Goal: Task Accomplishment & Management: Complete application form

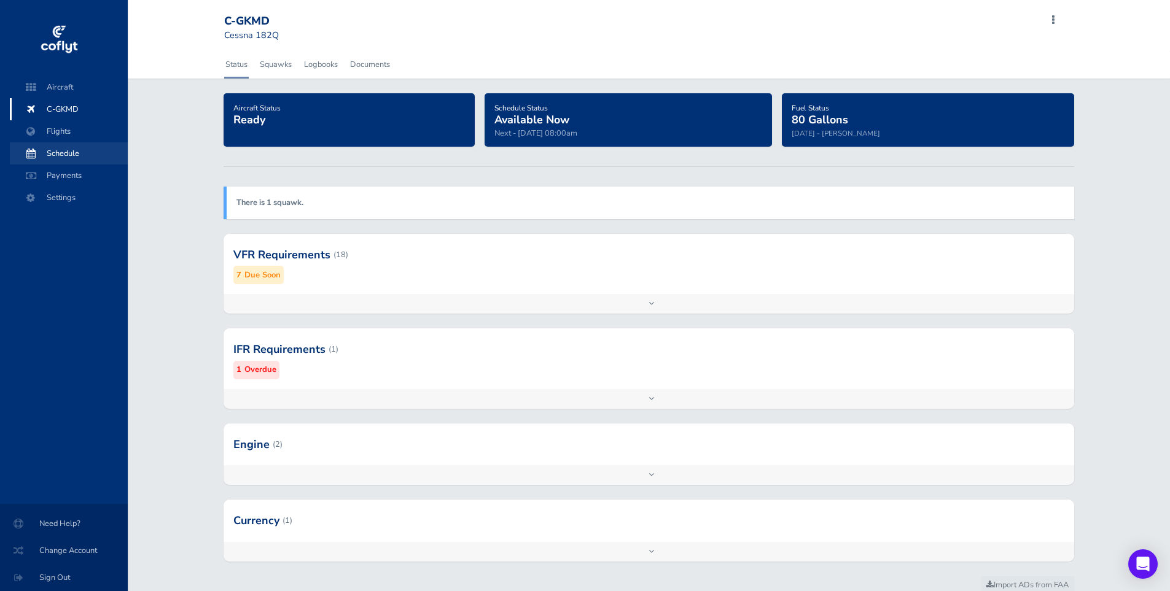
click at [52, 155] on span "Schedule" at bounding box center [68, 153] width 93 height 22
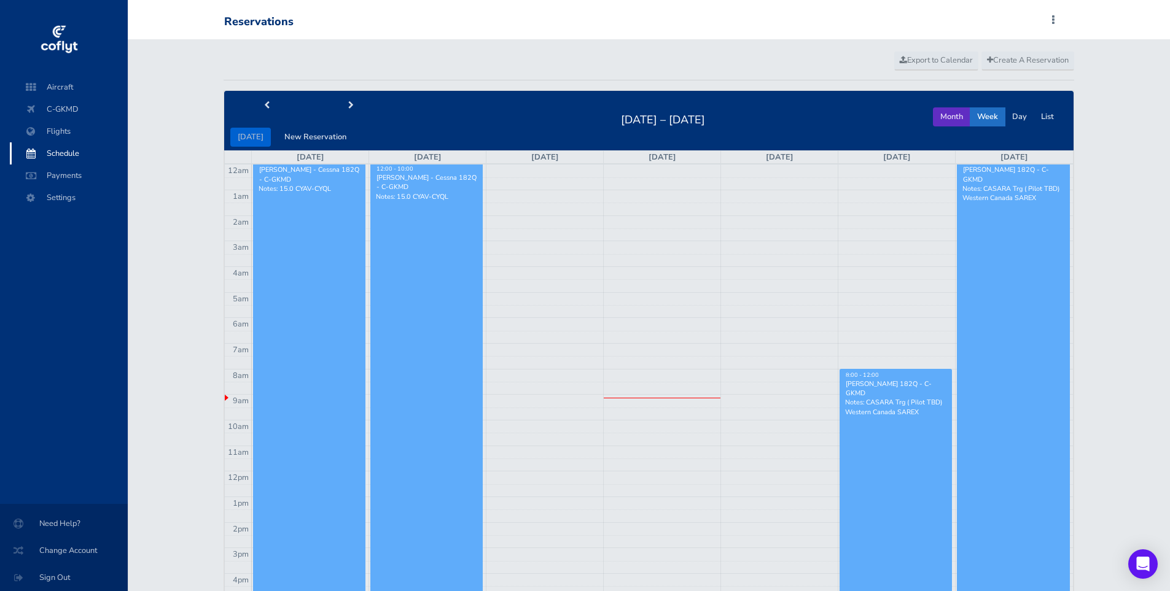
click at [953, 115] on button "Month" at bounding box center [951, 116] width 37 height 19
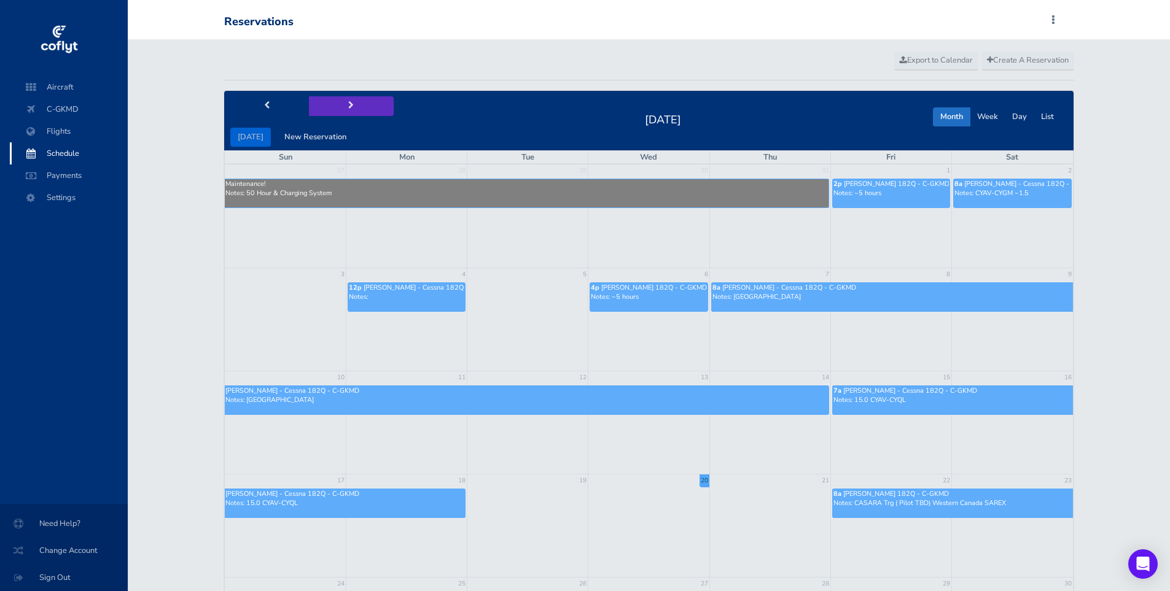
click at [349, 105] on button "next" at bounding box center [351, 105] width 85 height 19
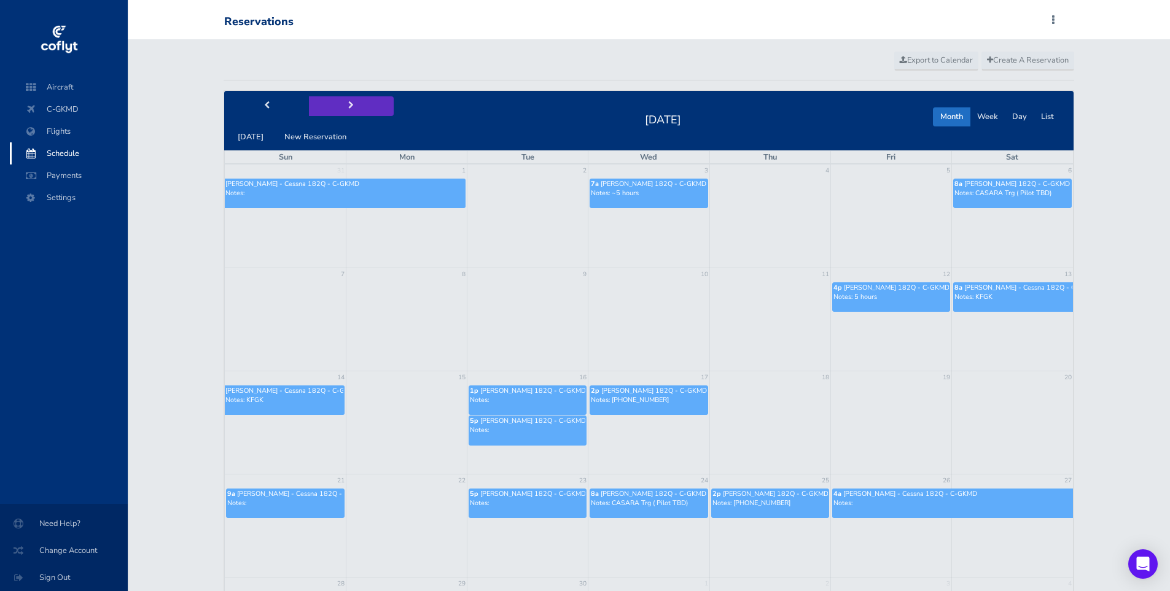
click at [349, 105] on button "next" at bounding box center [351, 105] width 85 height 19
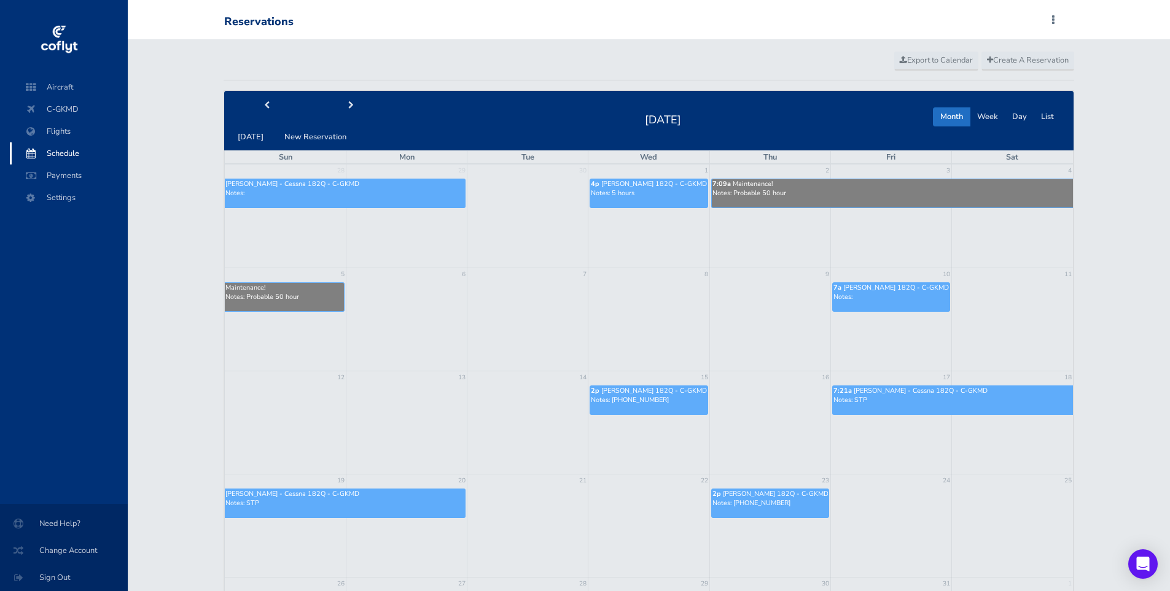
click at [1001, 290] on td at bounding box center [1011, 296] width 121 height 31
click at [308, 132] on button "New Reservation" at bounding box center [315, 137] width 77 height 19
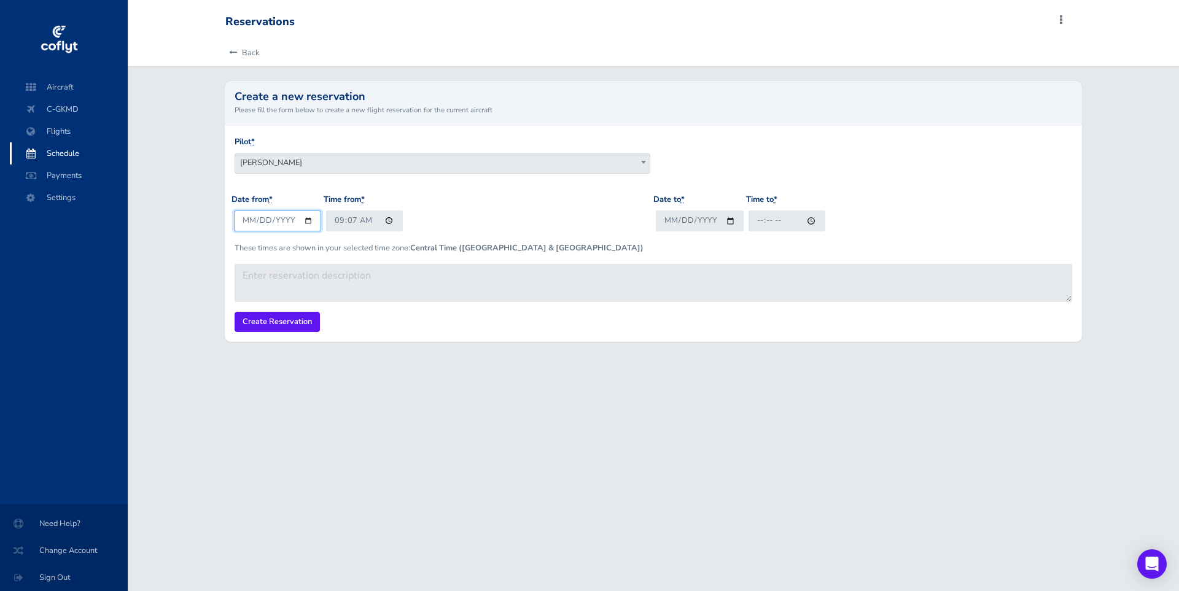
click at [311, 221] on input "2025-08-20" at bounding box center [278, 221] width 88 height 20
type input "2025-10-11"
click at [334, 223] on input "09:07" at bounding box center [364, 221] width 77 height 20
type input "08:00"
type input "2025-10-11"
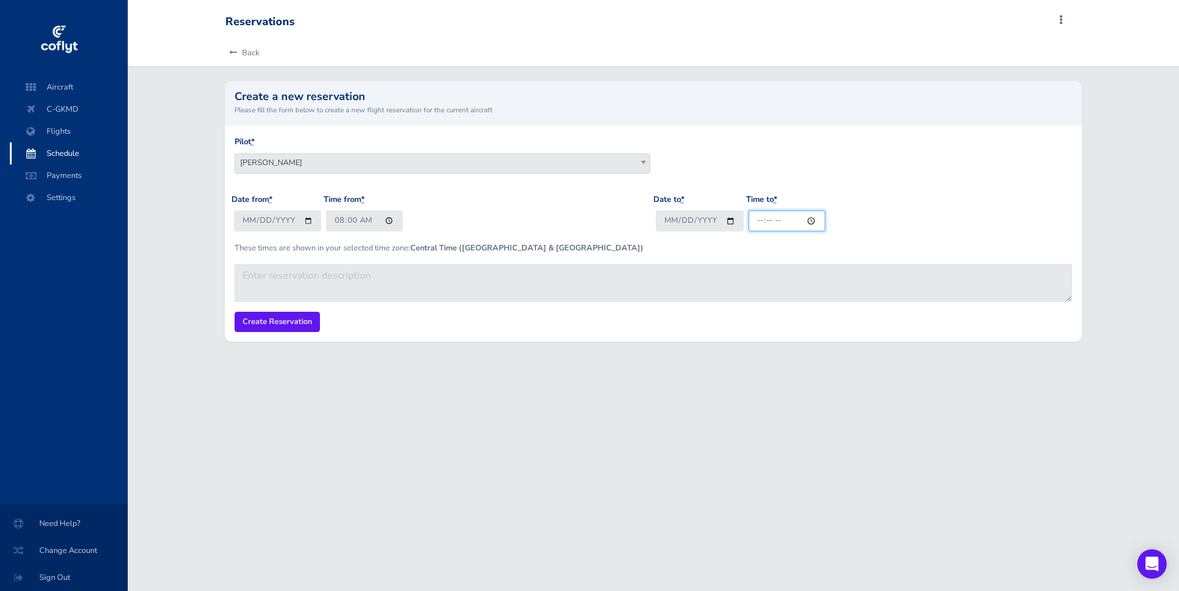
type input "17:00"
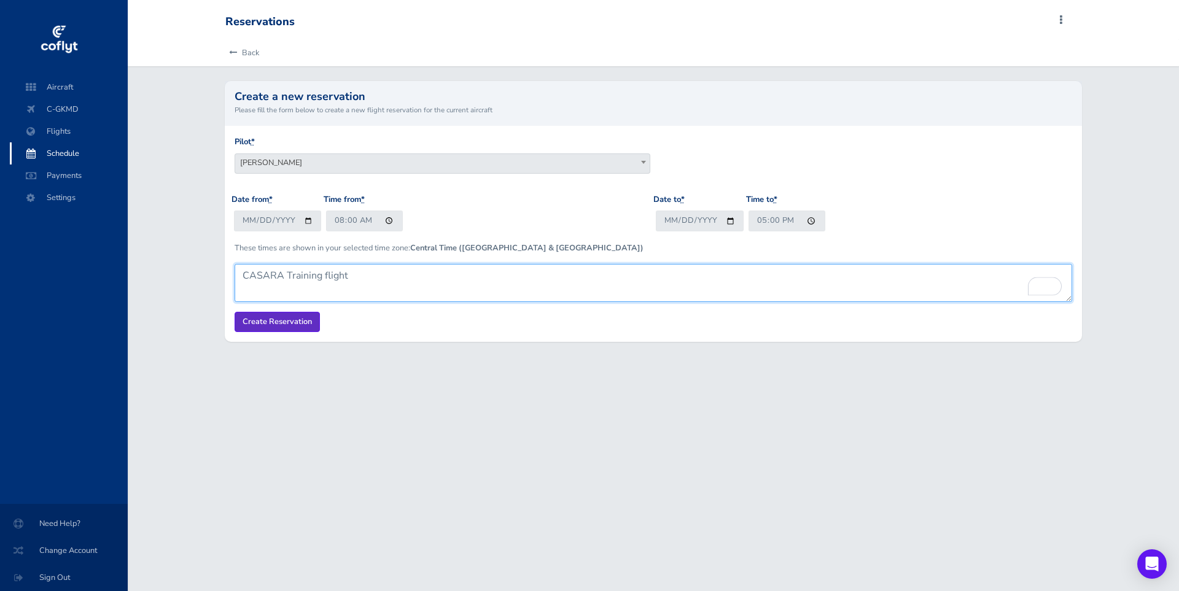
type textarea "CASARA Training flight"
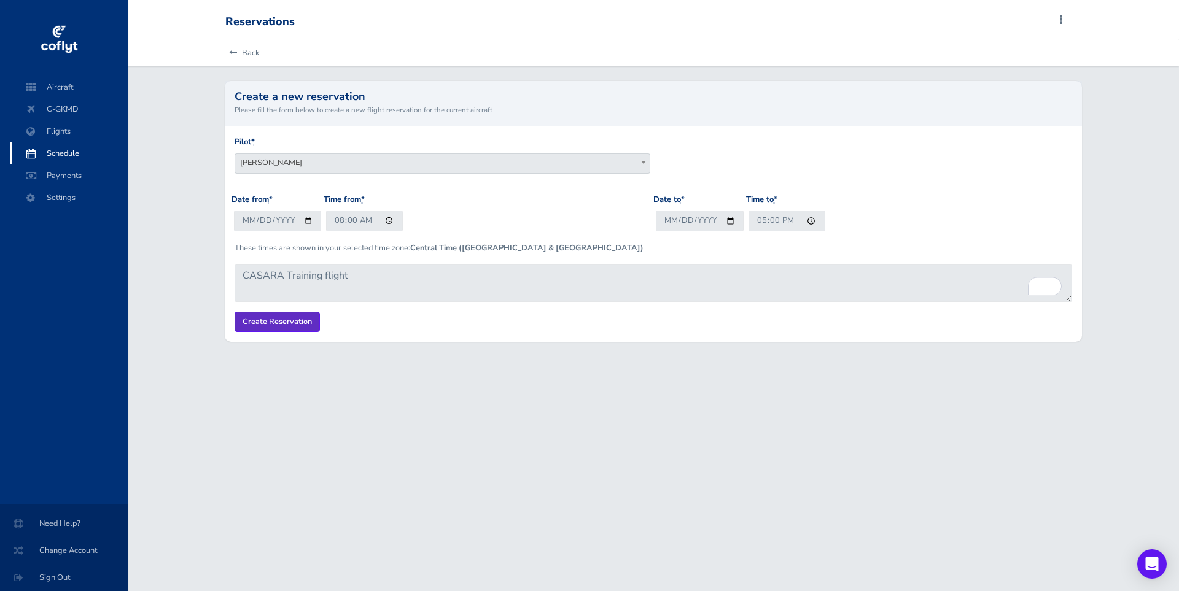
click at [267, 318] on input "Create Reservation" at bounding box center [277, 322] width 85 height 20
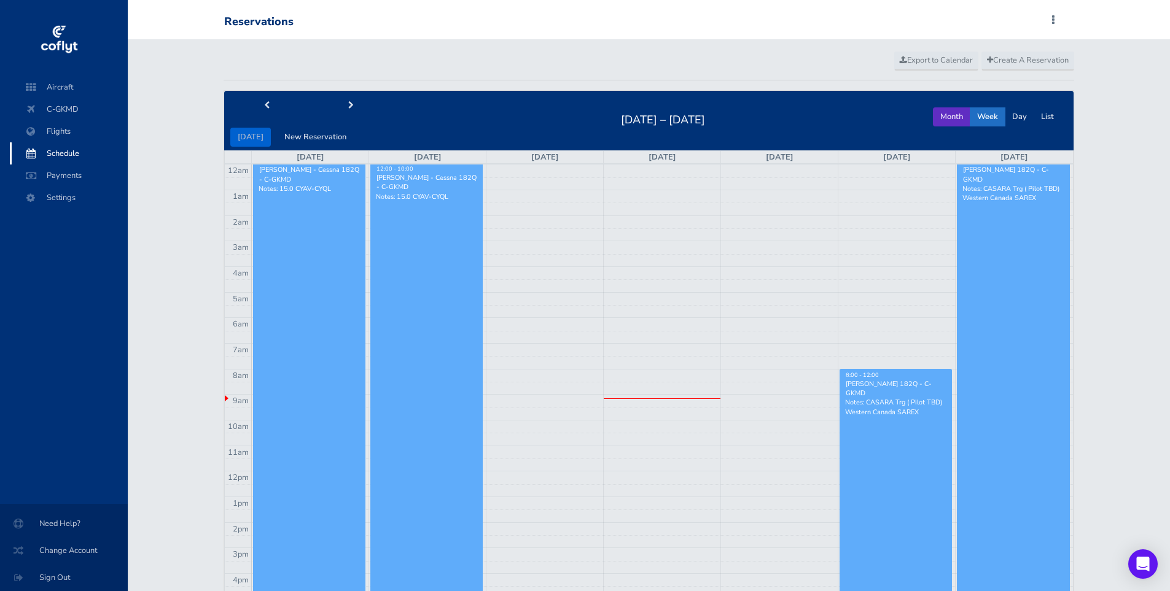
click at [943, 114] on button "Month" at bounding box center [951, 116] width 37 height 19
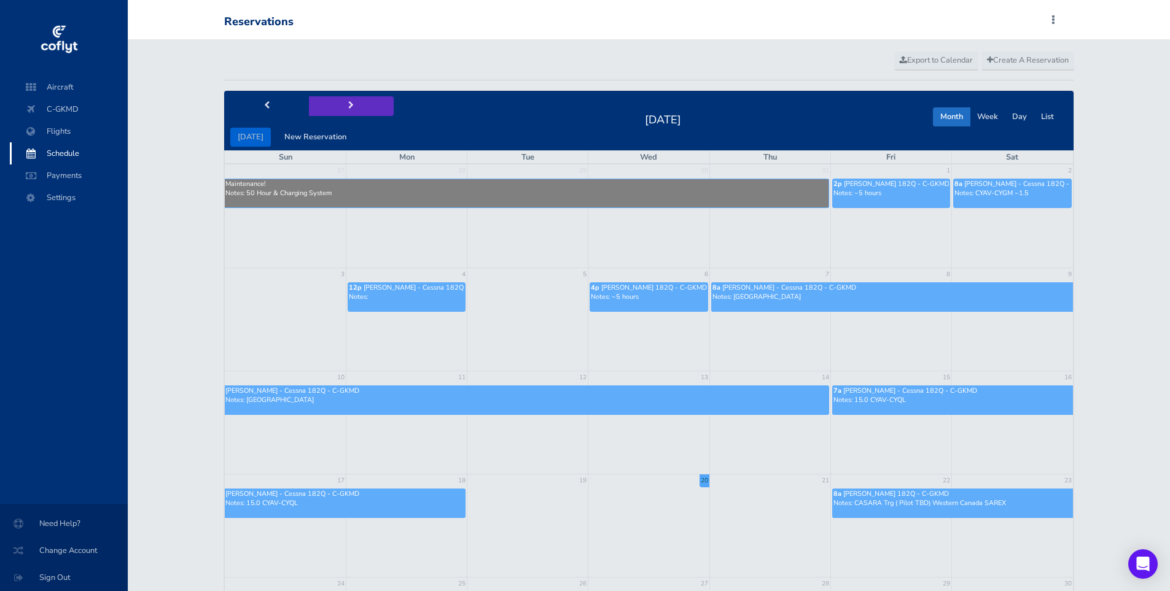
click at [346, 111] on button "next" at bounding box center [351, 105] width 85 height 19
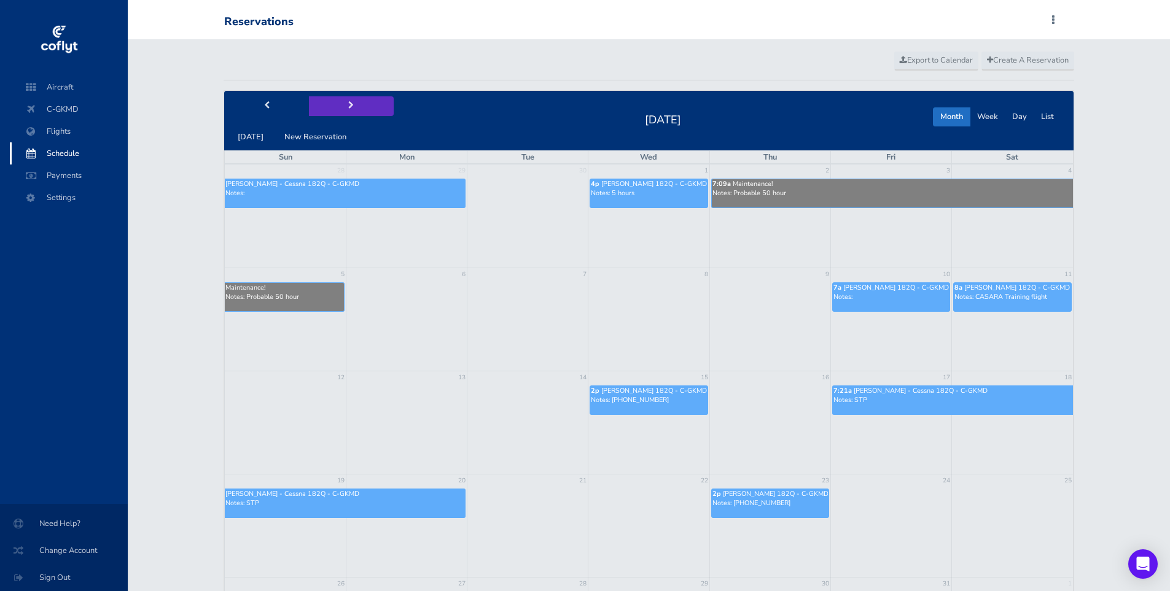
click at [330, 104] on button "next" at bounding box center [351, 105] width 85 height 19
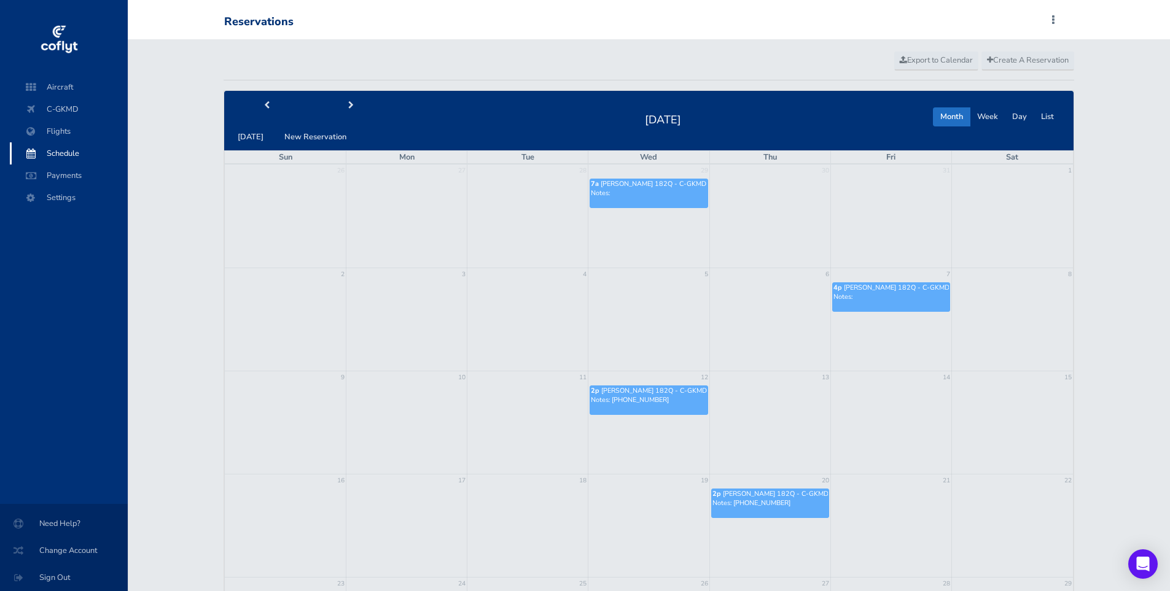
click at [1030, 308] on td at bounding box center [1011, 296] width 121 height 31
click at [1030, 307] on td at bounding box center [1011, 296] width 121 height 31
click at [306, 136] on button "New Reservation" at bounding box center [315, 137] width 77 height 19
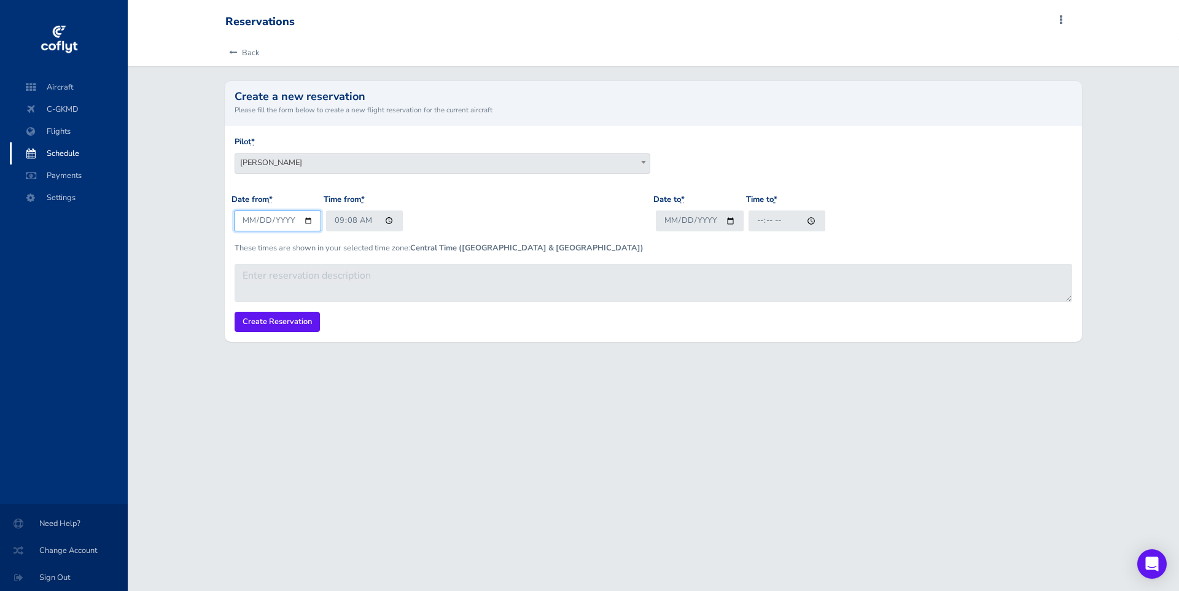
click at [311, 219] on input "[DATE]" at bounding box center [278, 221] width 88 height 20
type input "[DATE]"
click at [339, 213] on input "09:08" at bounding box center [364, 221] width 77 height 20
type input "09:00"
type input "2025-11-08"
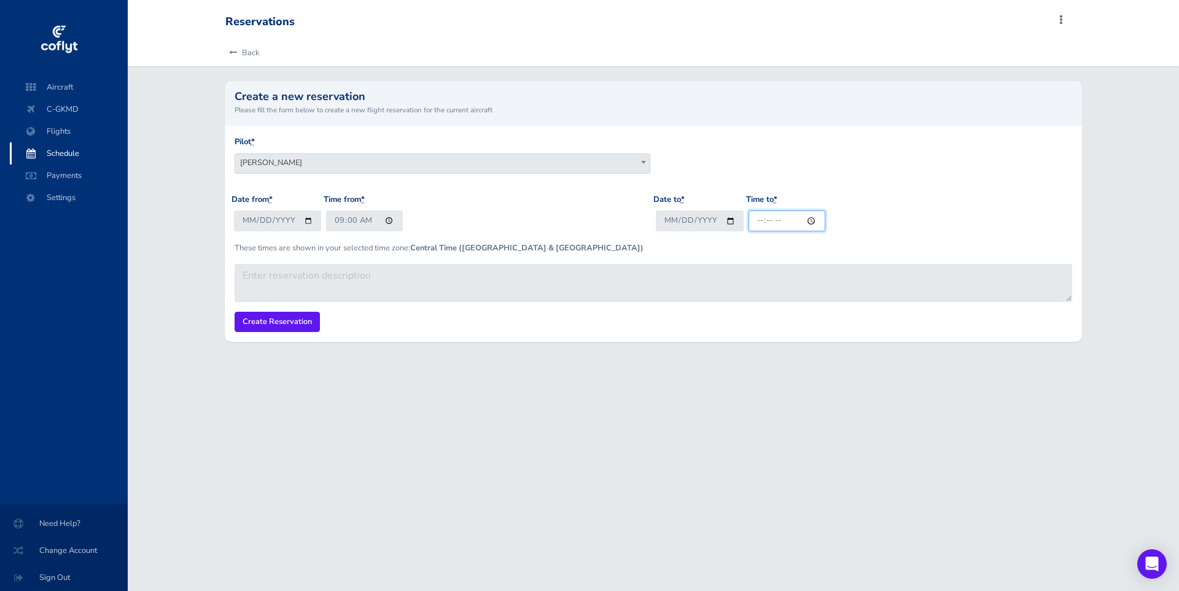
type input "17:00"
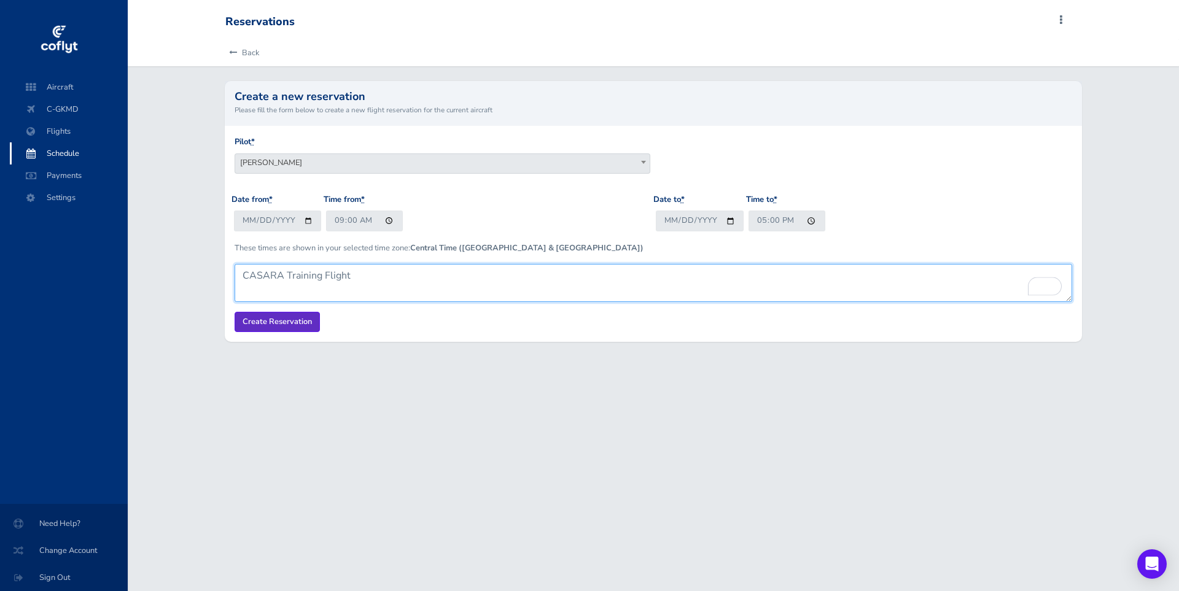
type textarea "CASARA Training Flight"
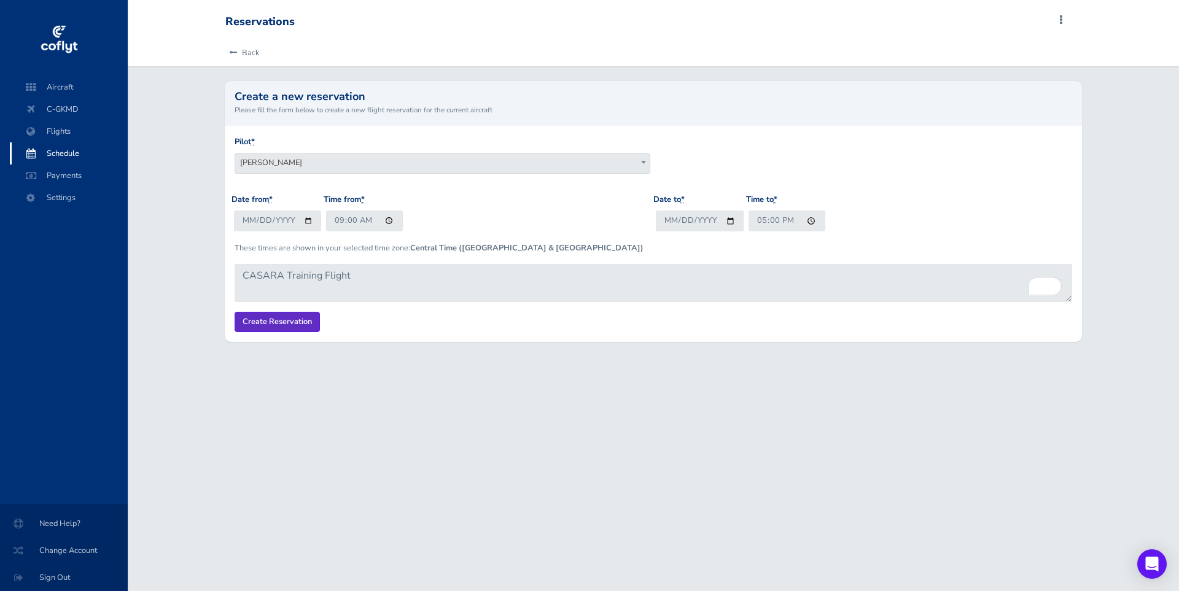
click at [260, 329] on input "Create Reservation" at bounding box center [277, 322] width 85 height 20
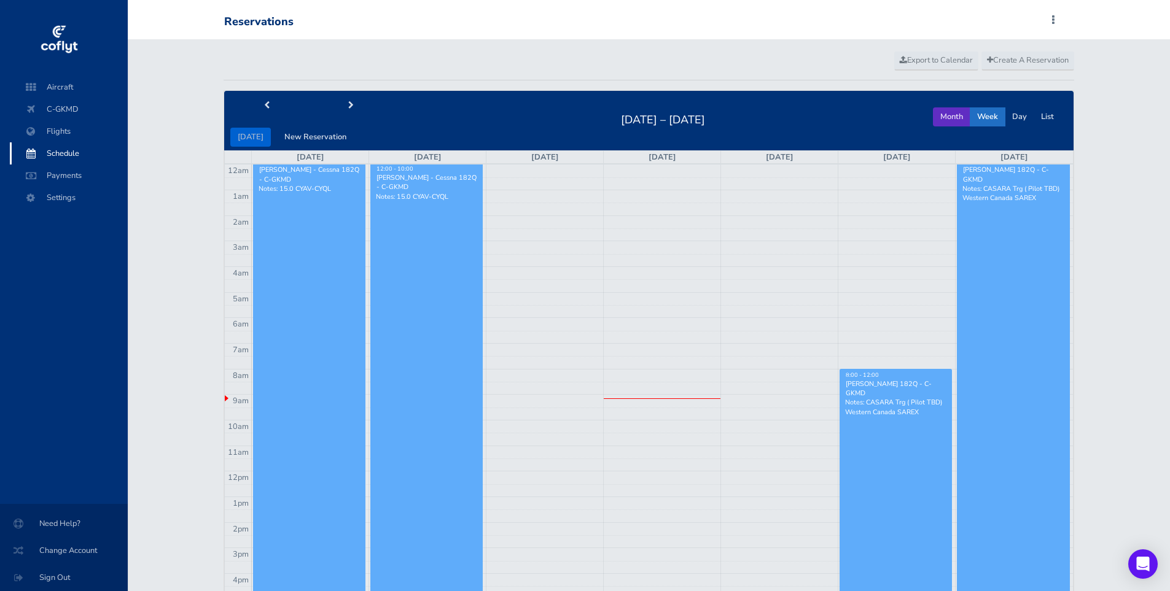
click at [943, 112] on button "Month" at bounding box center [951, 116] width 37 height 19
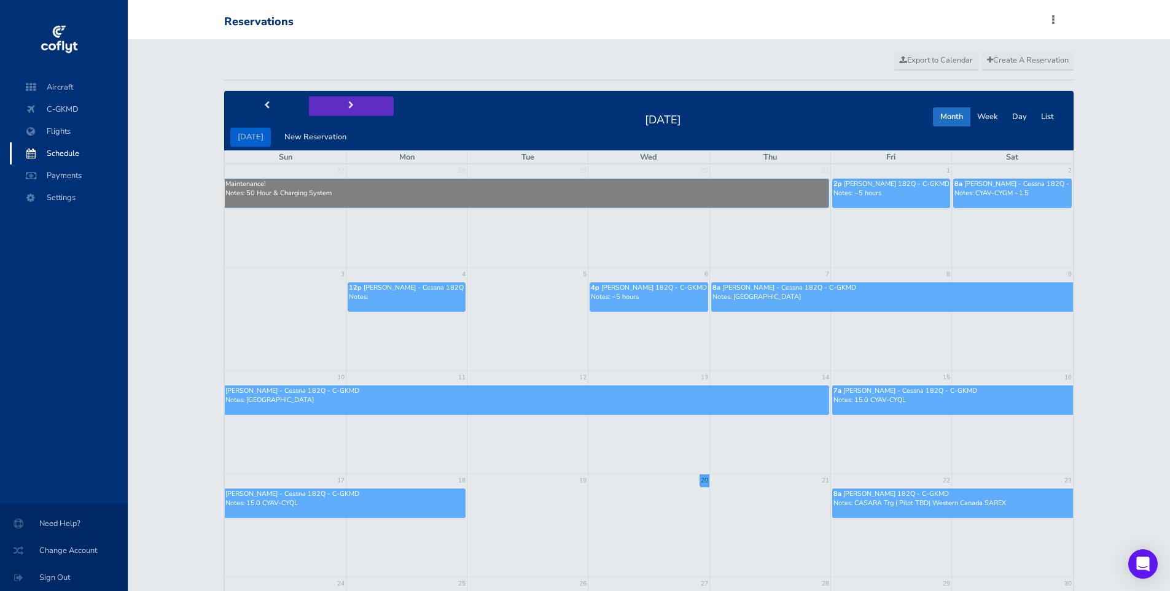
click at [348, 106] on span "next" at bounding box center [351, 106] width 6 height 8
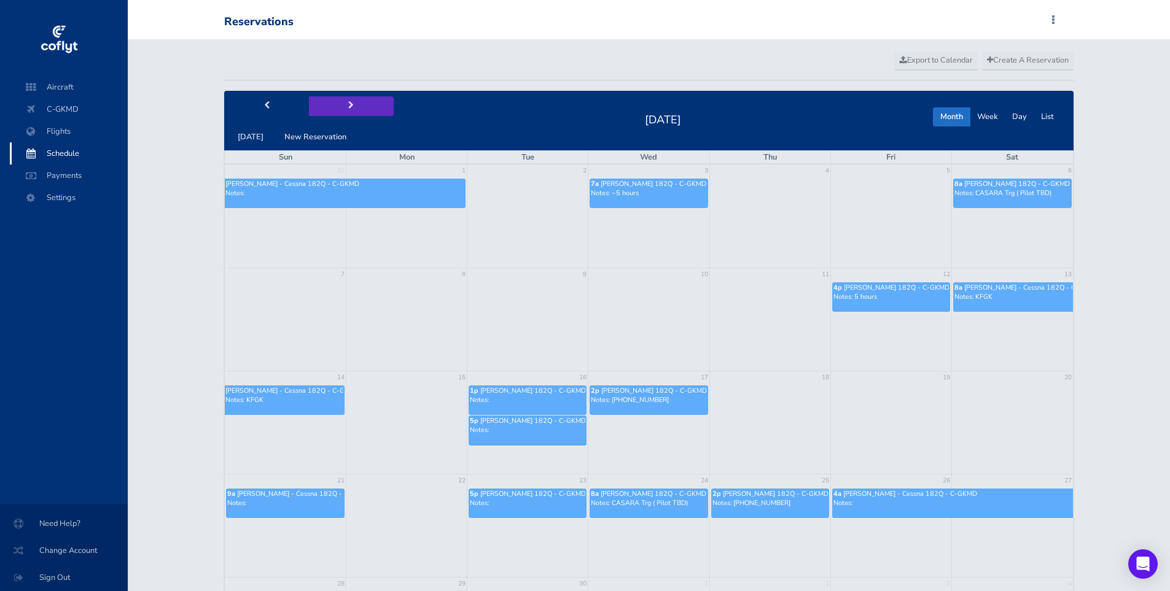
click at [348, 106] on span "next" at bounding box center [351, 106] width 6 height 8
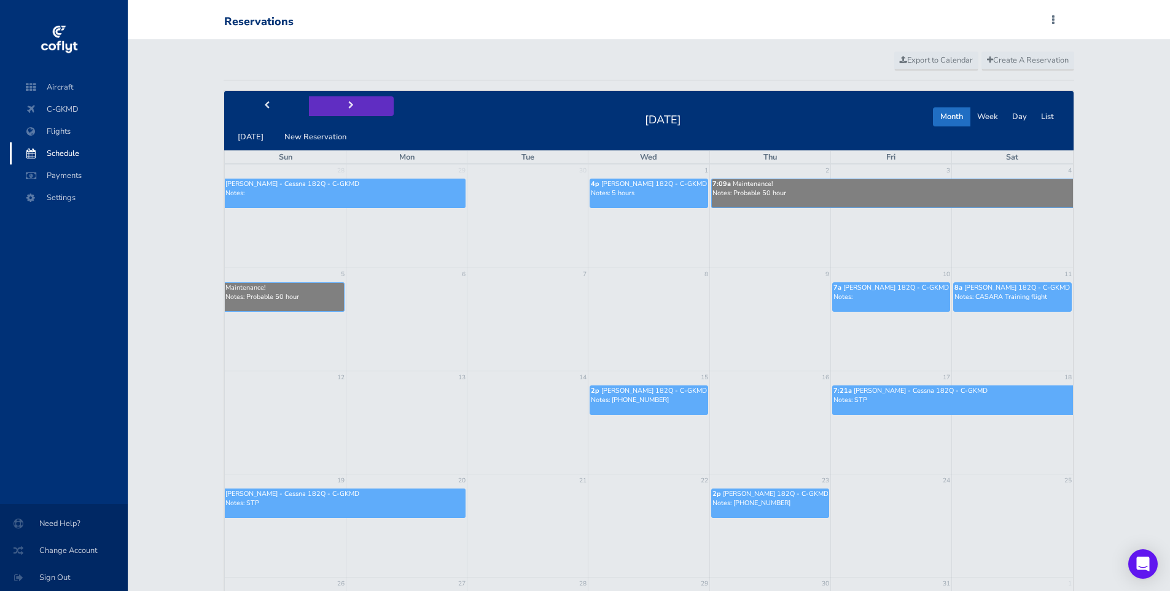
click at [348, 106] on span "next" at bounding box center [351, 106] width 6 height 8
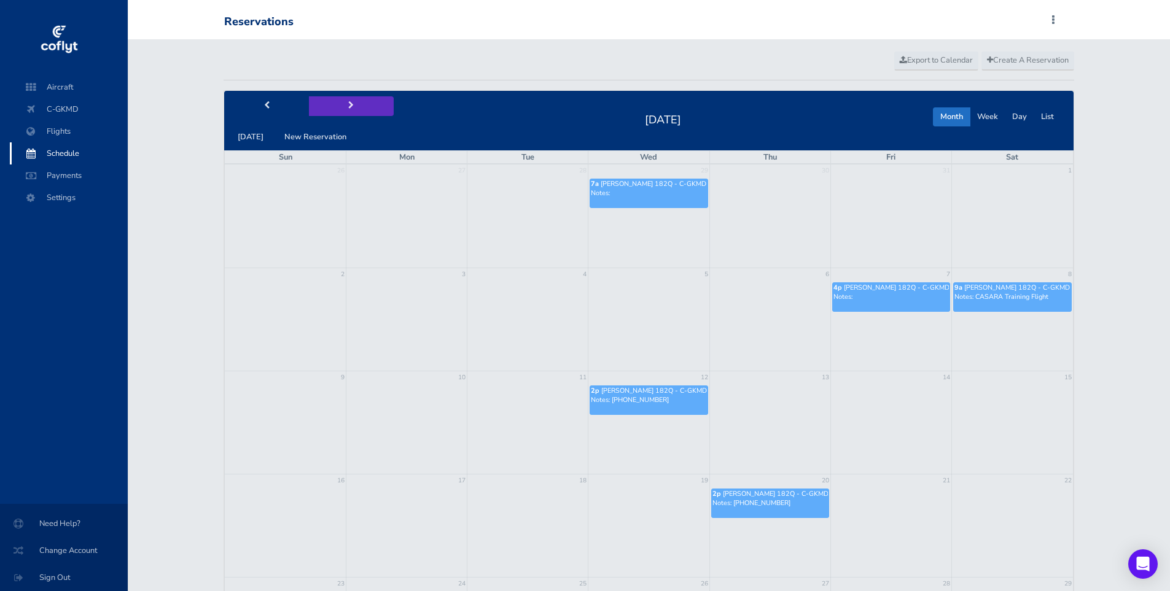
click at [348, 106] on span "next" at bounding box center [351, 106] width 6 height 8
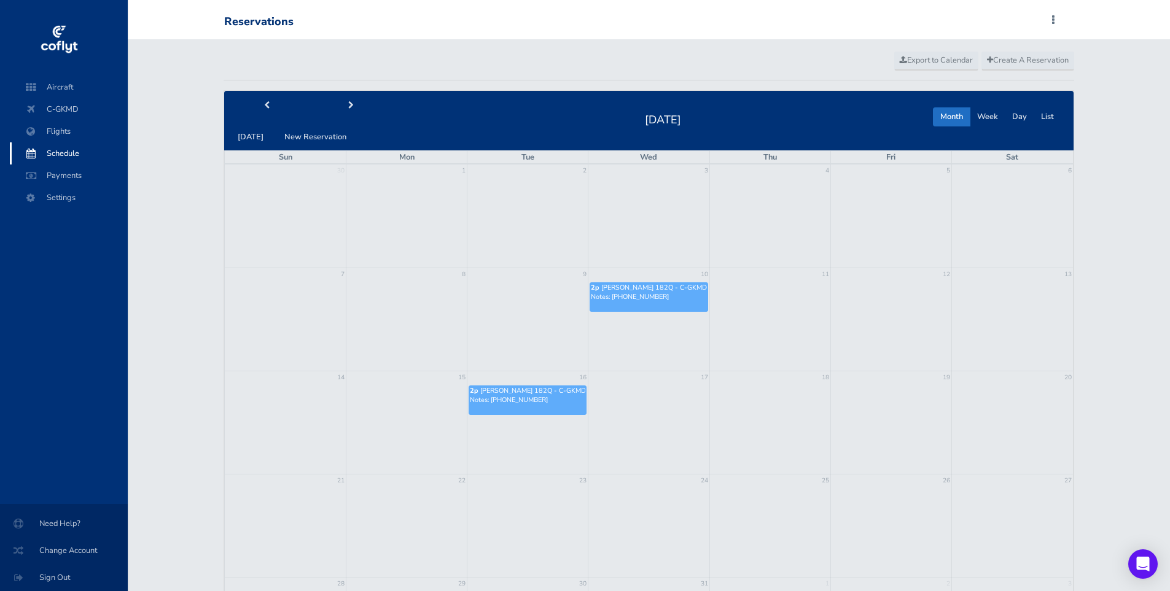
click at [1003, 302] on td at bounding box center [1011, 296] width 121 height 31
click at [320, 133] on button "New Reservation" at bounding box center [315, 137] width 77 height 19
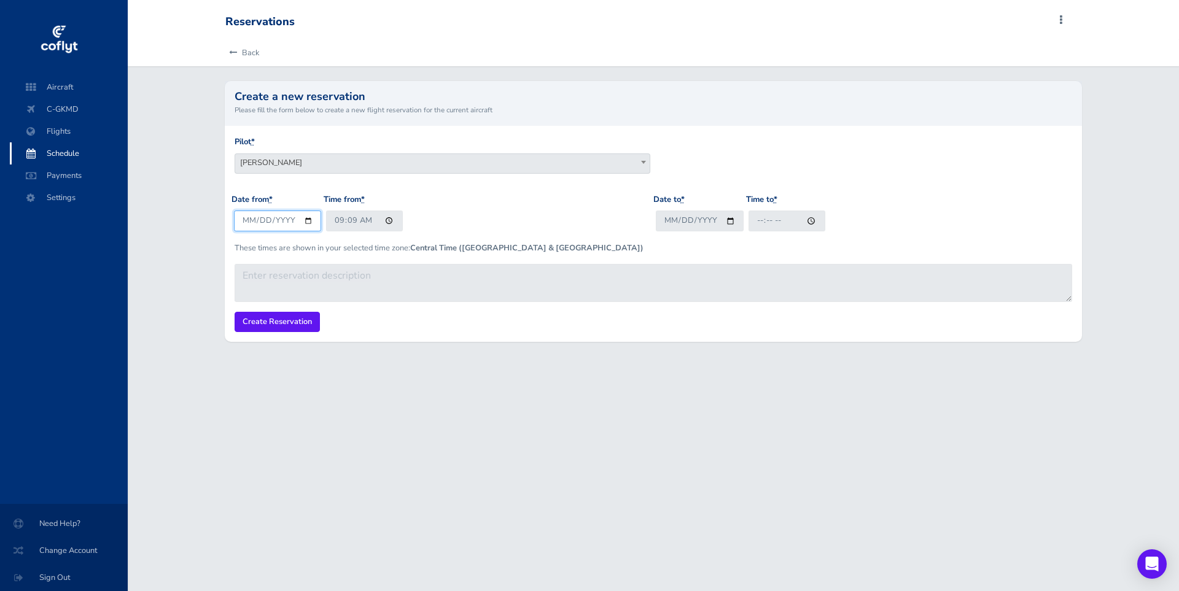
click at [251, 224] on input "[DATE]" at bounding box center [278, 221] width 88 height 20
click at [267, 219] on input "[DATE]" at bounding box center [278, 221] width 88 height 20
click at [270, 216] on input "[DATE]" at bounding box center [278, 221] width 88 height 20
type input "[DATE]"
type input "09:00"
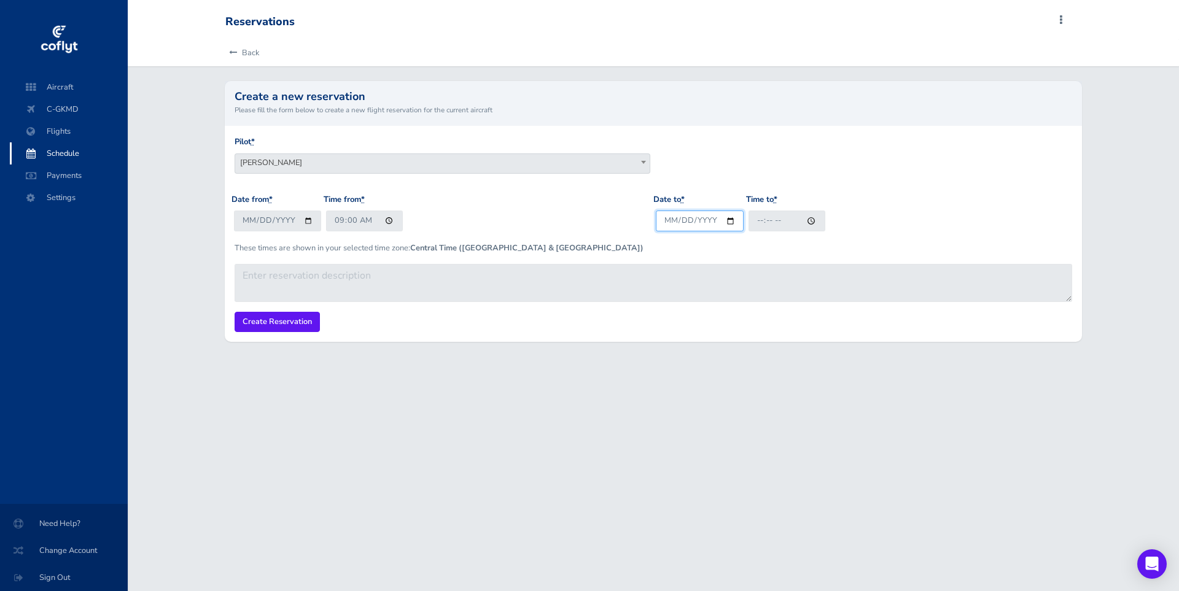
type input "[DATE]"
type input "17:00"
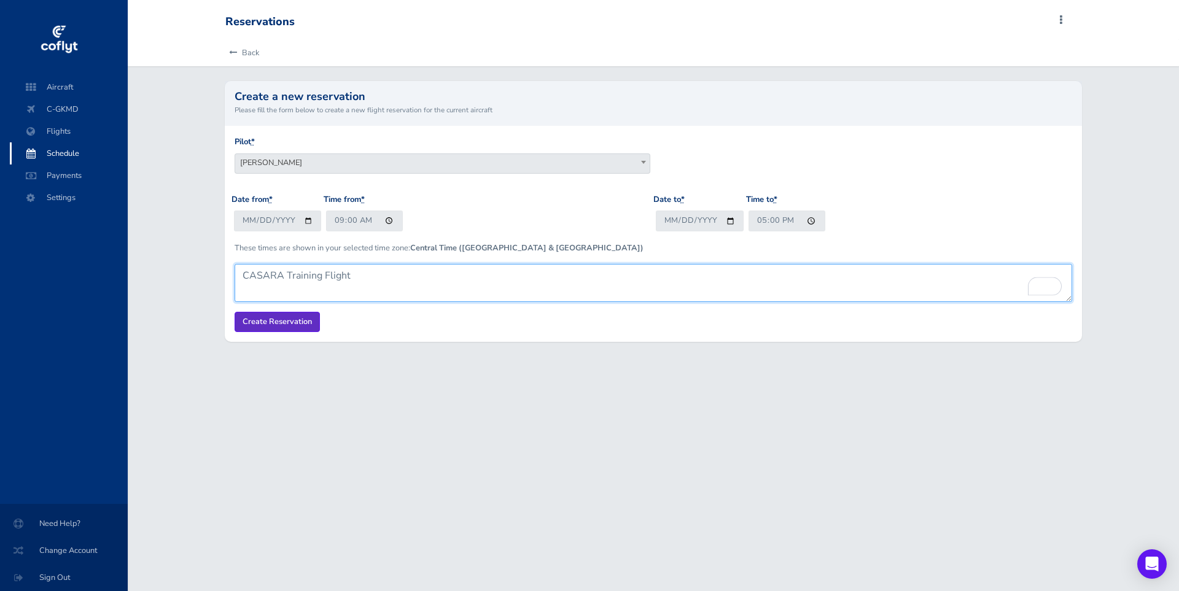
type textarea "CASARA Training Flight"
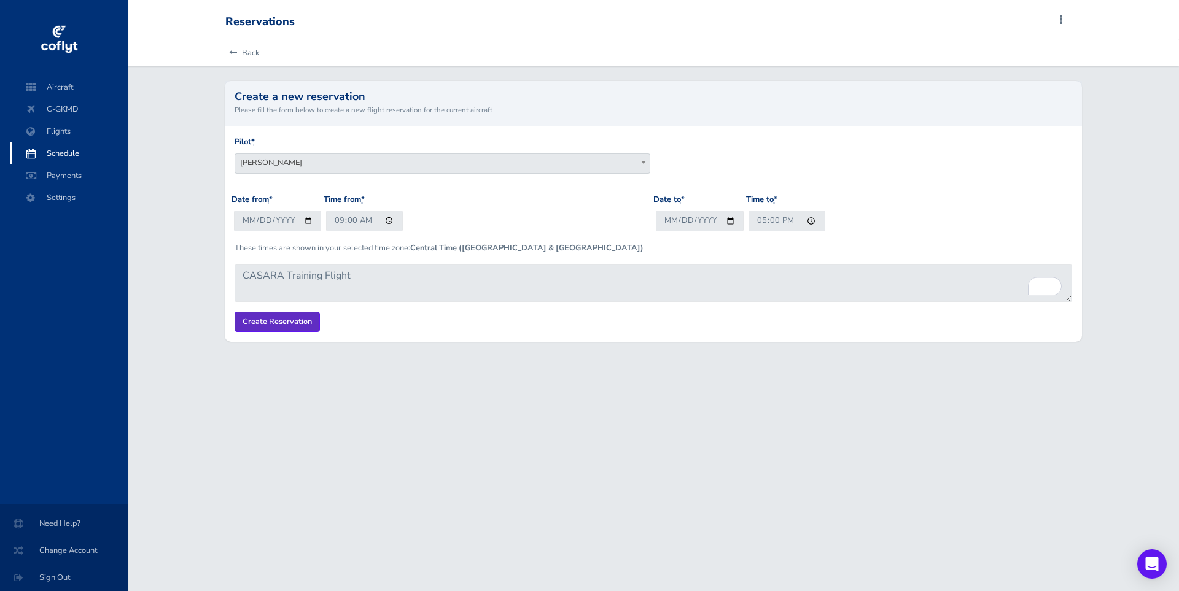
drag, startPoint x: 258, startPoint y: 324, endPoint x: 267, endPoint y: 328, distance: 9.6
click at [259, 324] on input "Create Reservation" at bounding box center [277, 322] width 85 height 20
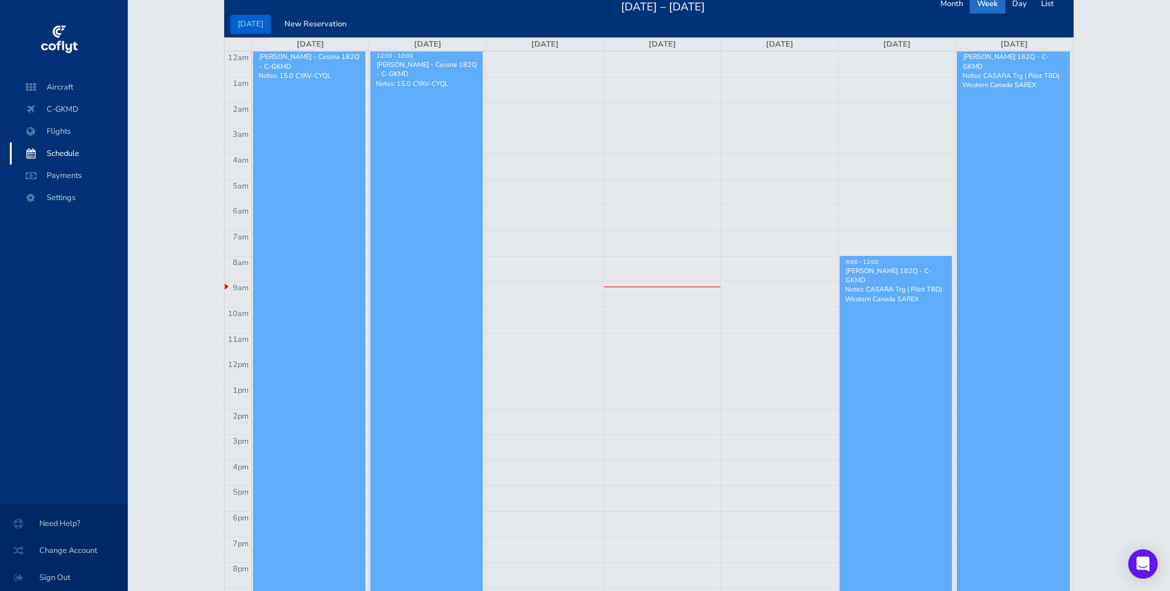
scroll to position [231, 0]
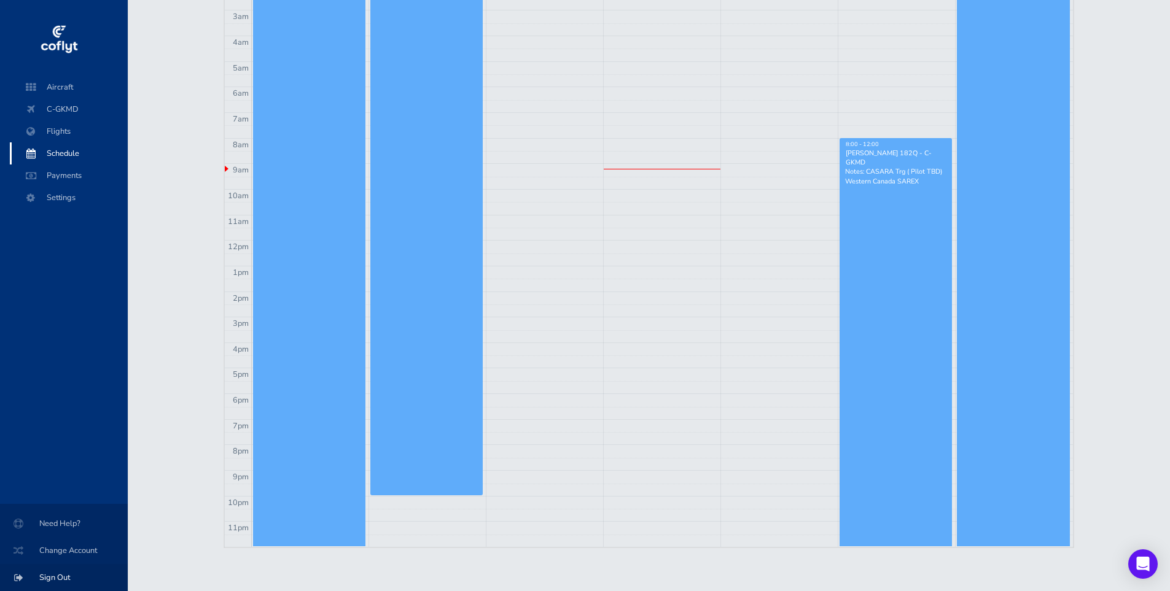
click at [41, 582] on span "Sign Out" at bounding box center [64, 578] width 98 height 22
